Goal: Information Seeking & Learning: Find specific fact

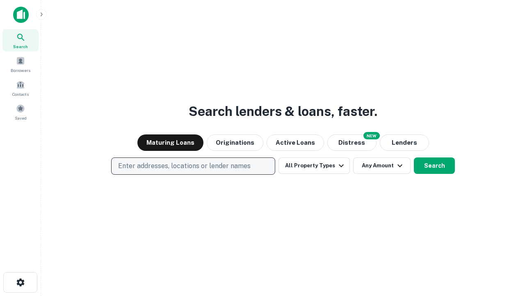
click at [193, 166] on p "Enter addresses, locations or lender names" at bounding box center [184, 166] width 133 height 10
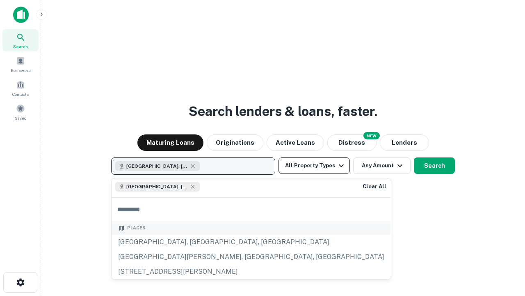
click at [314, 165] on button "All Property Types" at bounding box center [314, 165] width 71 height 16
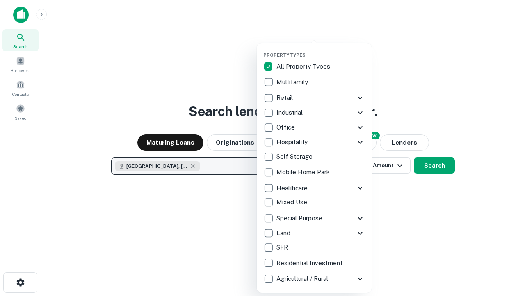
click at [321, 50] on button "button" at bounding box center [321, 50] width 115 height 0
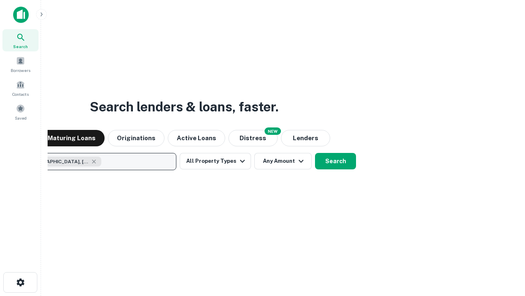
scroll to position [13, 0]
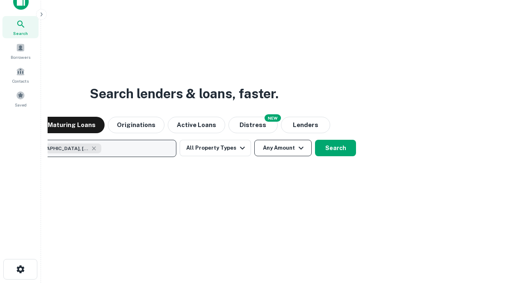
click at [255, 140] on button "Any Amount" at bounding box center [283, 148] width 57 height 16
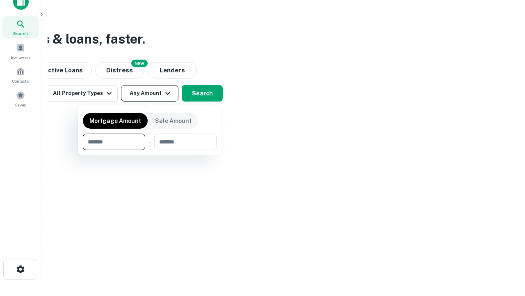
type input "*******"
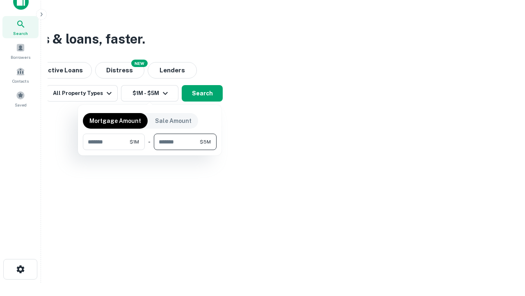
type input "*******"
click at [150, 150] on button "button" at bounding box center [150, 150] width 134 height 0
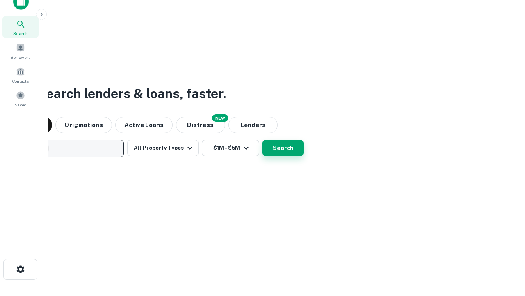
click at [263, 140] on button "Search" at bounding box center [283, 148] width 41 height 16
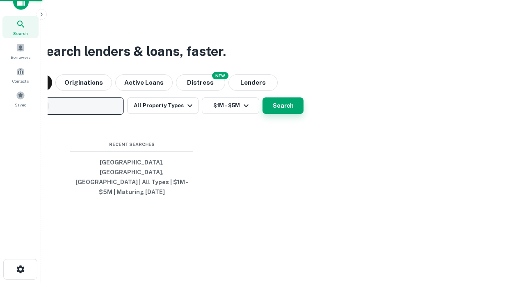
scroll to position [27, 232]
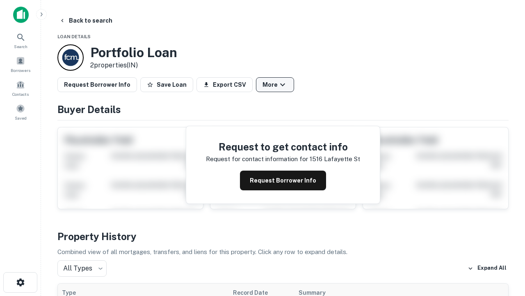
click at [275, 85] on button "More" at bounding box center [275, 84] width 38 height 15
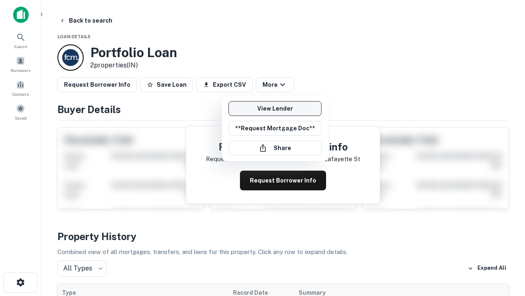
click at [275, 108] on link "View Lender" at bounding box center [275, 108] width 93 height 15
